Goal: Transaction & Acquisition: Purchase product/service

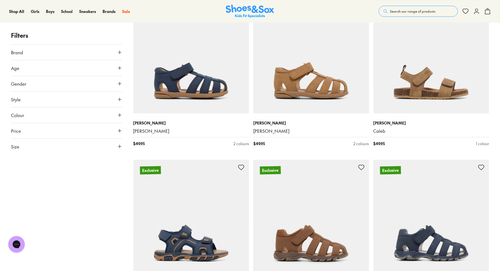
scroll to position [55, 0]
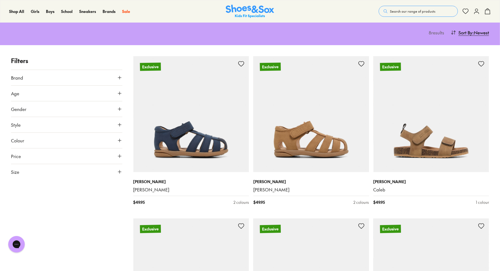
click at [121, 141] on icon at bounding box center [120, 141] width 6 height 6
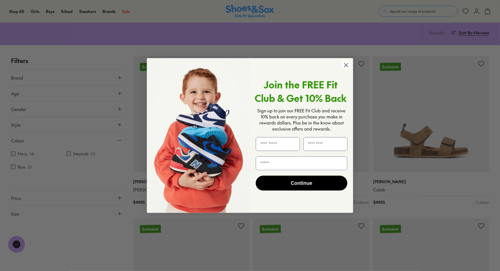
click at [349, 65] on circle "Close dialog" at bounding box center [346, 65] width 9 height 9
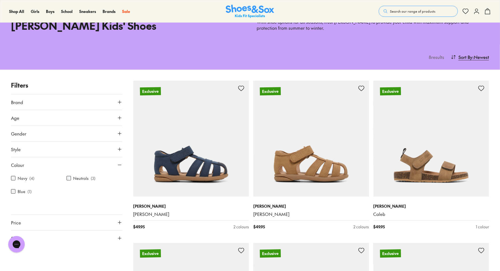
scroll to position [0, 0]
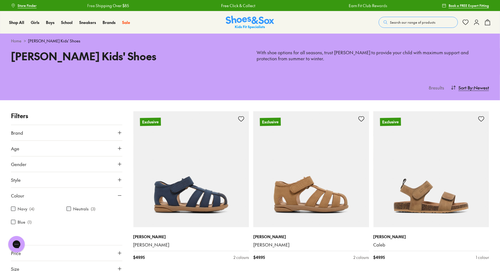
click at [108, 136] on button "Brand" at bounding box center [66, 132] width 111 height 15
click at [120, 133] on icon at bounding box center [120, 133] width 6 height 6
drag, startPoint x: 111, startPoint y: 89, endPoint x: 146, endPoint y: 176, distance: 93.8
click at [146, 176] on div "Shop By Style Sneakers Sports Sandals Beach Sandals Dress Shoes Boots Slippers …" at bounding box center [127, 103] width 77 height 149
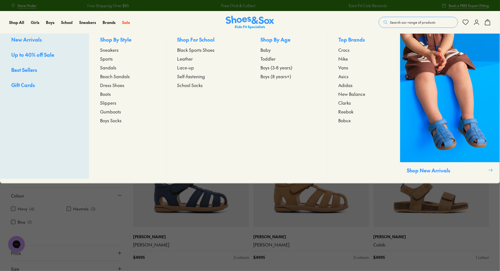
click at [105, 97] on span "Boots" at bounding box center [105, 94] width 11 height 7
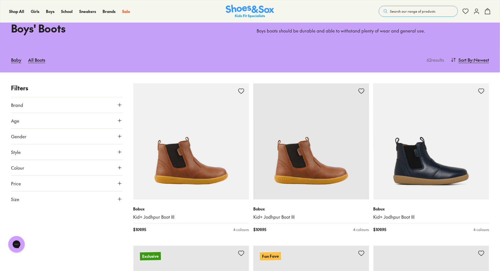
scroll to position [28, 0]
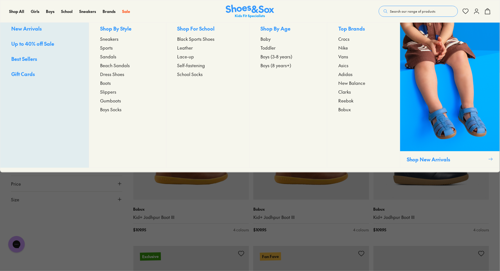
click at [278, 60] on span "Boys (3-8 years)" at bounding box center [277, 56] width 32 height 7
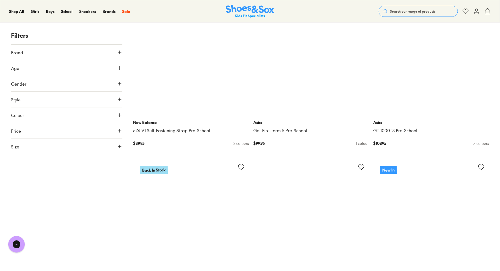
scroll to position [1266, 0]
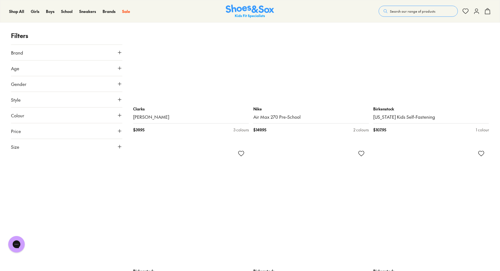
scroll to position [3027, 0]
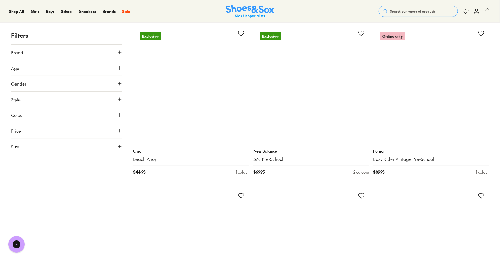
scroll to position [3824, 0]
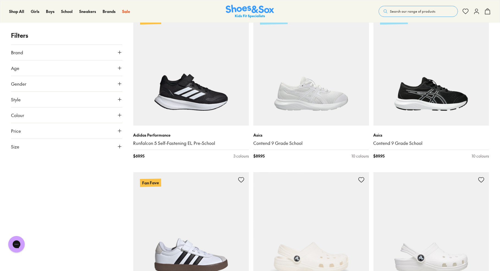
scroll to position [8447, 0]
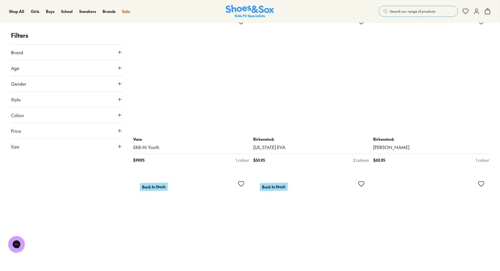
scroll to position [10070, 0]
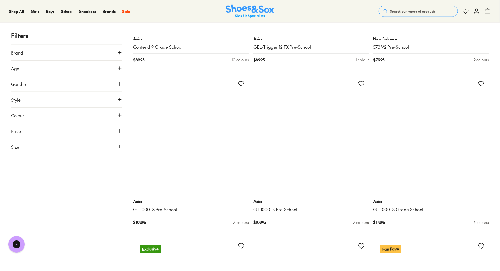
scroll to position [12904, 0]
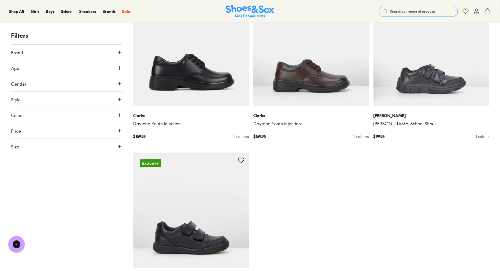
scroll to position [13867, 0]
